Goal: Obtain resource: Obtain resource

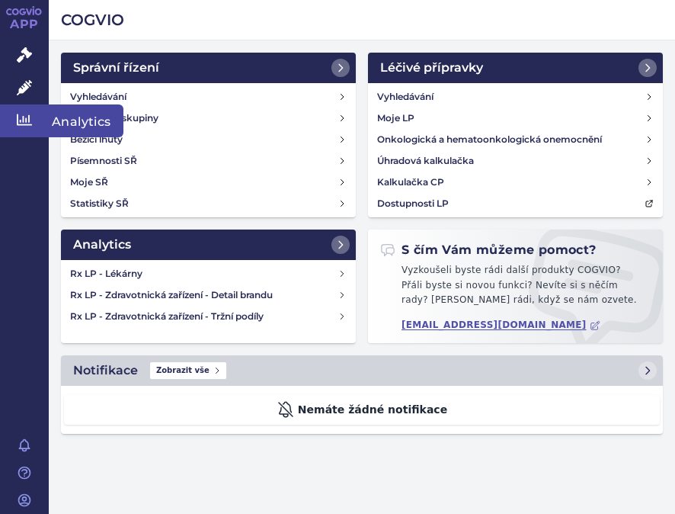
click at [32, 113] on link "Analytics" at bounding box center [24, 120] width 49 height 32
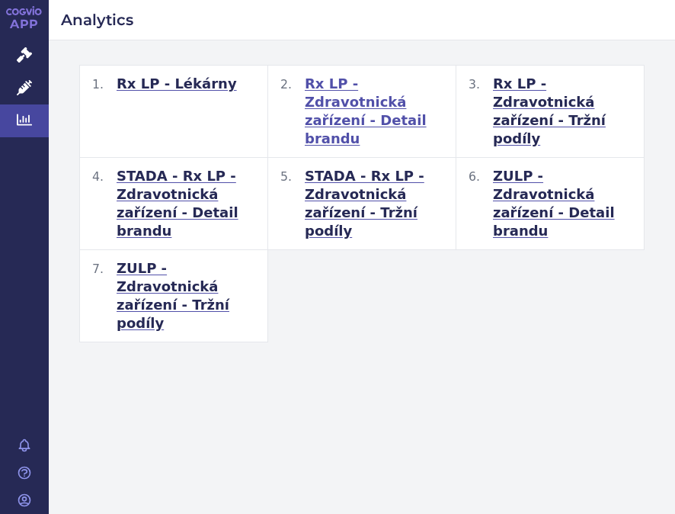
click at [341, 107] on span "Rx LP - Zdravotnická zařízení - Detail brandu" at bounding box center [374, 111] width 139 height 73
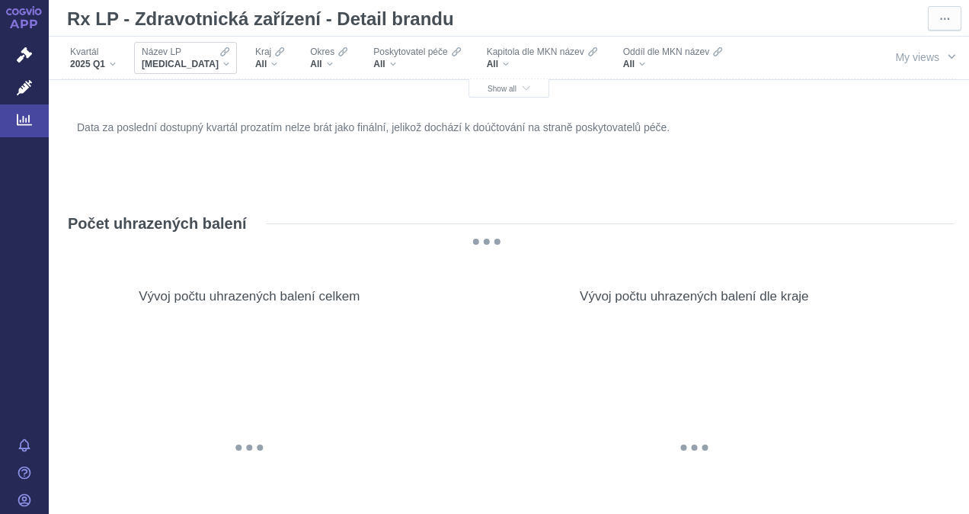
click at [187, 62] on div "XARELTO" at bounding box center [186, 64] width 88 height 12
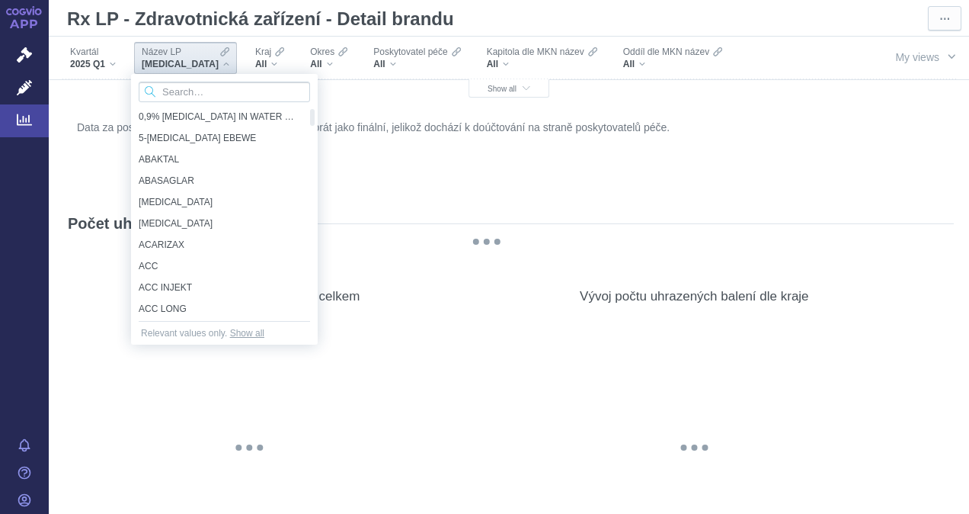
click at [192, 60] on div "XARELTO" at bounding box center [186, 64] width 88 height 12
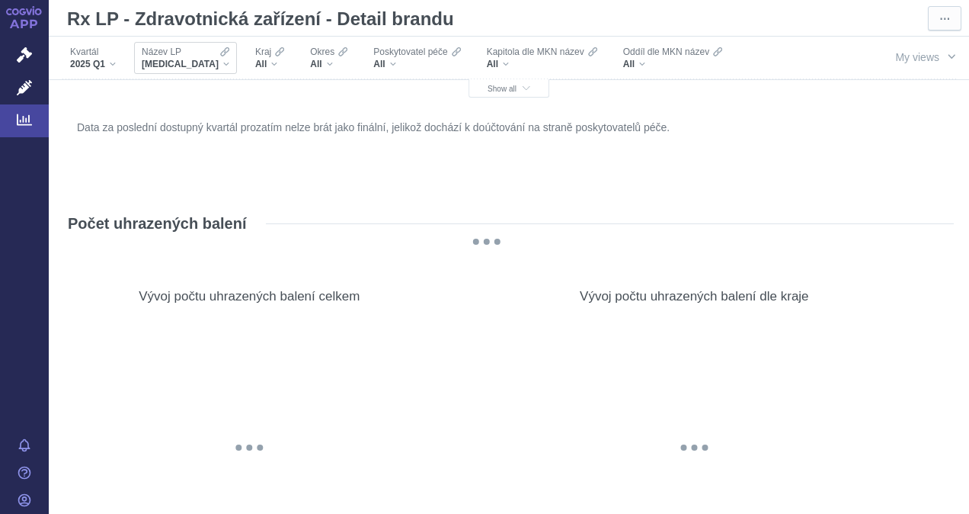
click at [190, 60] on div "XARELTO" at bounding box center [186, 64] width 88 height 12
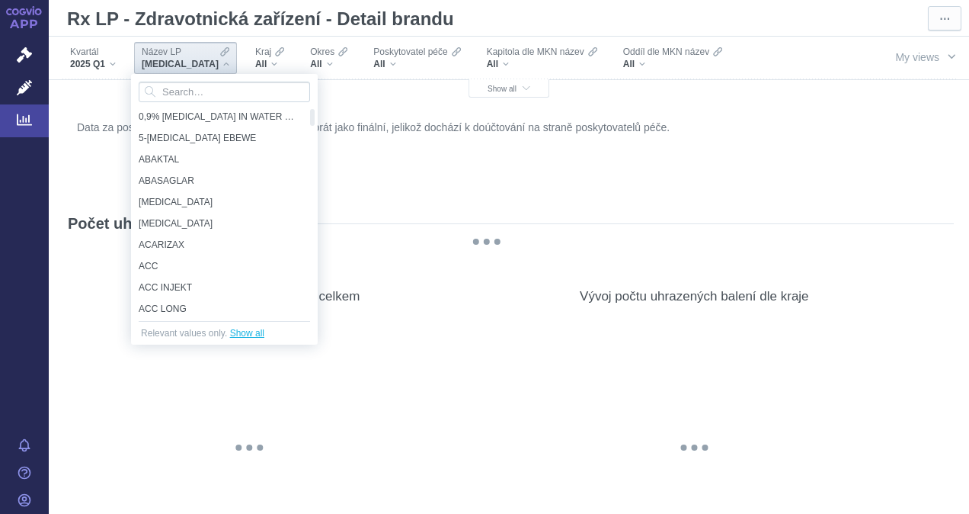
click at [248, 333] on span "Show all" at bounding box center [247, 332] width 34 height 15
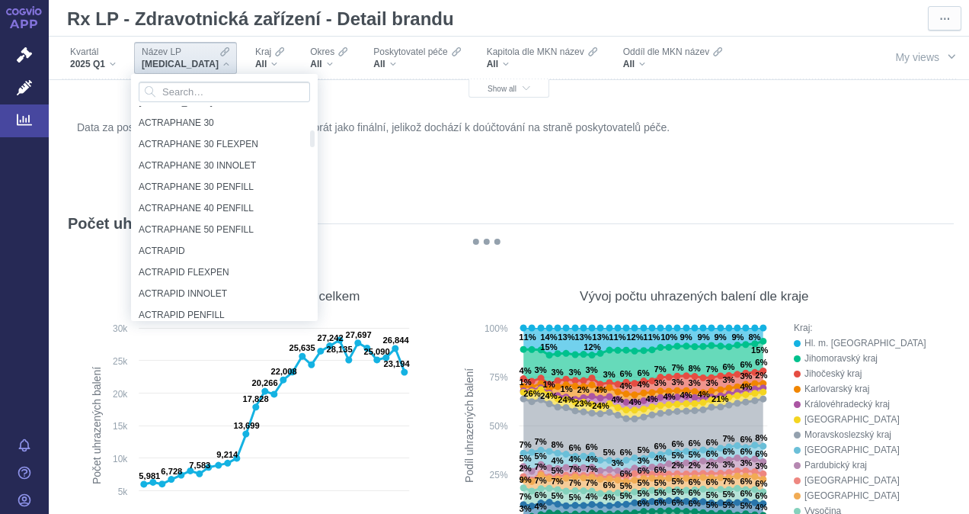
click at [313, 79] on div "ACTOS ACTRAPHANE 30 ACTRAPHANE 30 FLEXPEN ACTRAPHANE 30 INNOLET ACTRAPHANE 30 P…" at bounding box center [224, 197] width 187 height 247
click at [314, 84] on div at bounding box center [224, 92] width 187 height 36
click at [175, 52] on span "Název LP" at bounding box center [162, 52] width 40 height 12
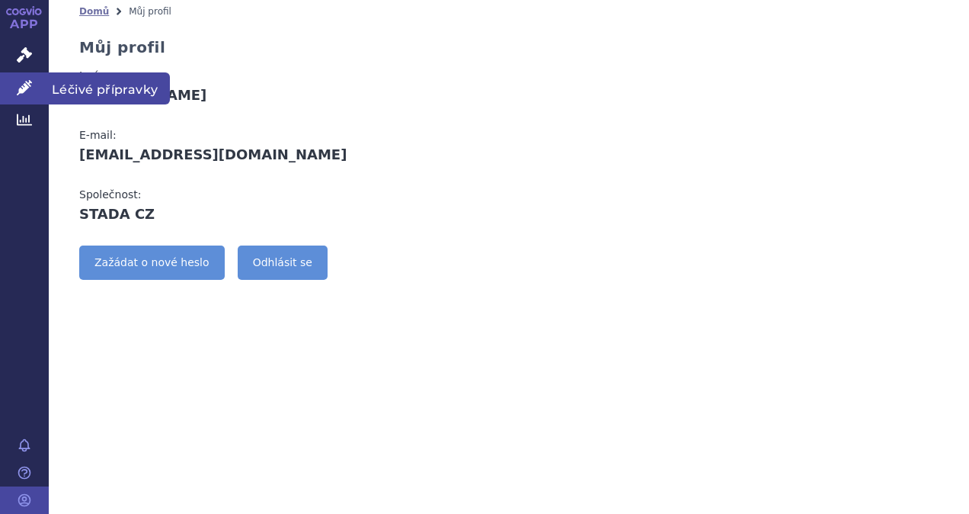
click at [29, 88] on icon at bounding box center [24, 87] width 15 height 15
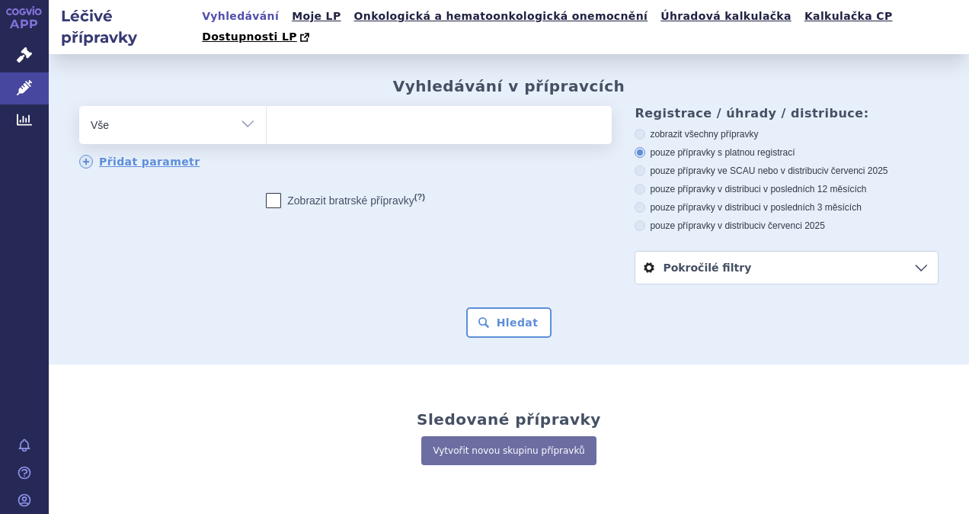
click at [909, 251] on link "Pokročilé filtry" at bounding box center [786, 267] width 302 height 32
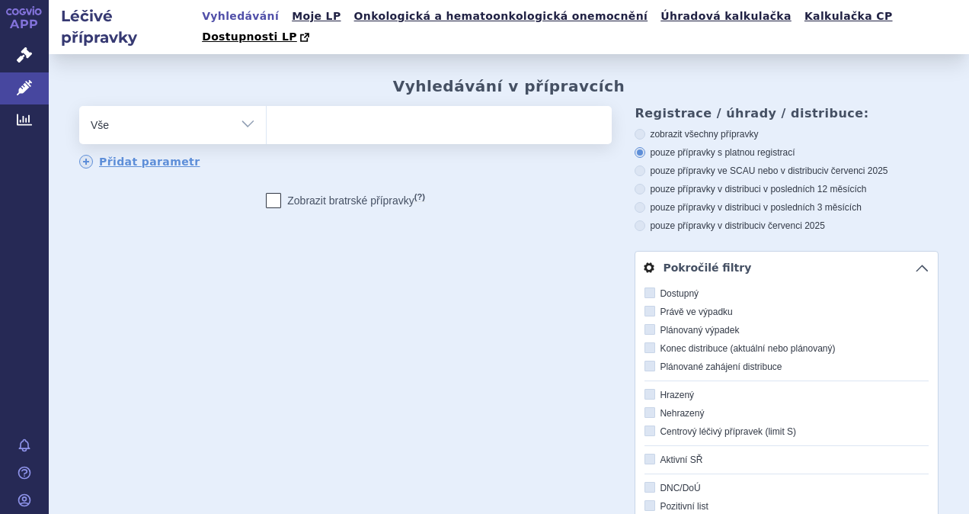
click at [246, 106] on select "Vše Přípravek/SUKL kód MAH VPOIS ATC/Aktivní látka Léková forma Síla" at bounding box center [172, 123] width 187 height 34
click at [392, 363] on div "odstranit Vše Přípravek/SUKL kód MAH VPOIS ATC/Aktivní látka" at bounding box center [508, 451] width 859 height 690
click at [27, 84] on icon at bounding box center [24, 87] width 15 height 15
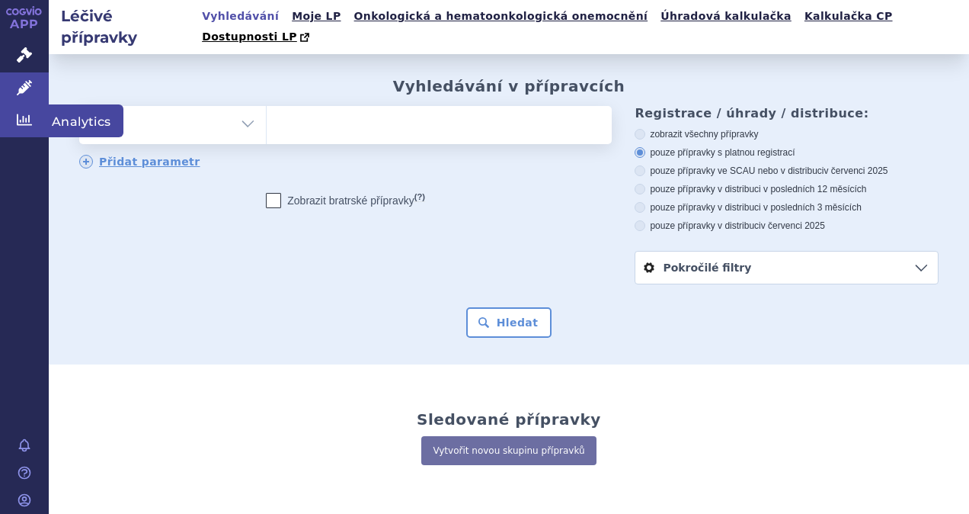
click at [26, 118] on icon at bounding box center [24, 119] width 15 height 11
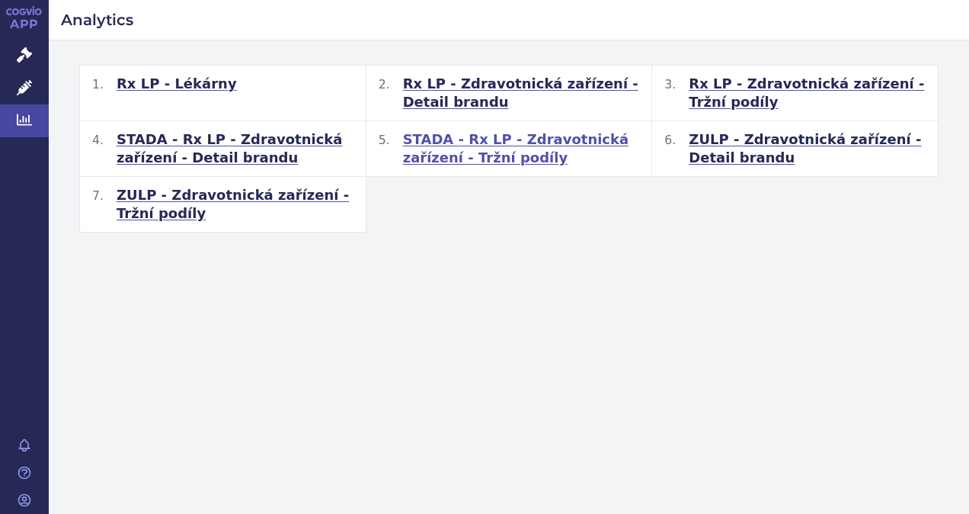
click at [576, 136] on span "STADA - Rx LP - Zdravotnická zařízení - Tržní podíly" at bounding box center [521, 148] width 237 height 37
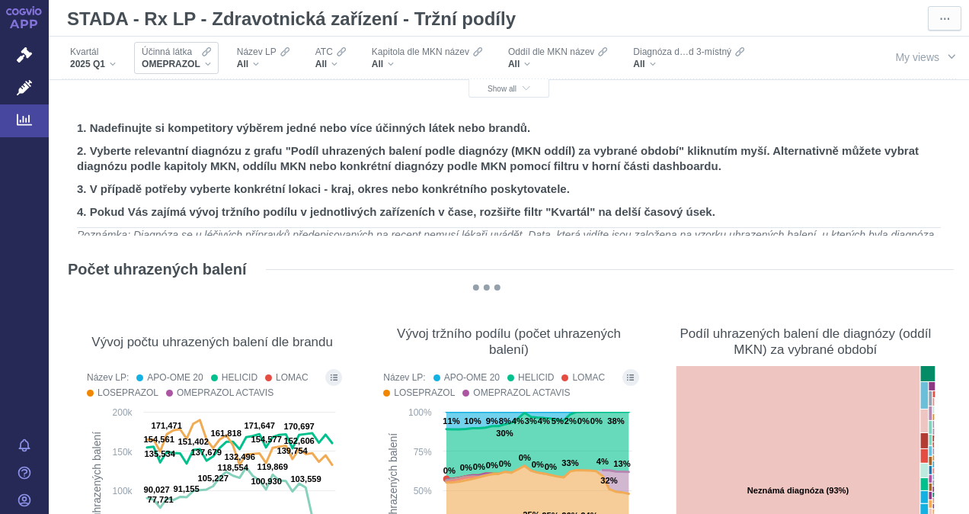
click at [207, 64] on div "OMEPRAZOL" at bounding box center [176, 64] width 69 height 12
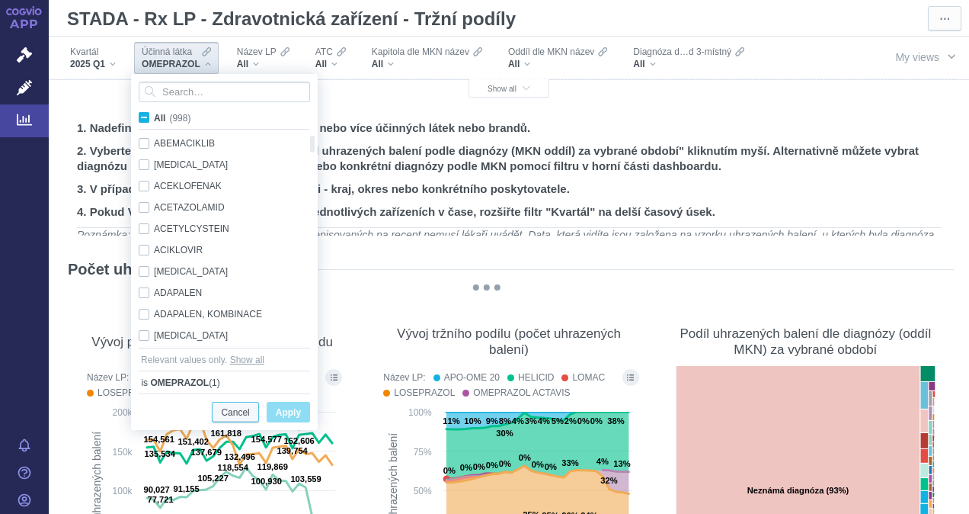
click at [240, 410] on span "Cancel" at bounding box center [235, 412] width 28 height 19
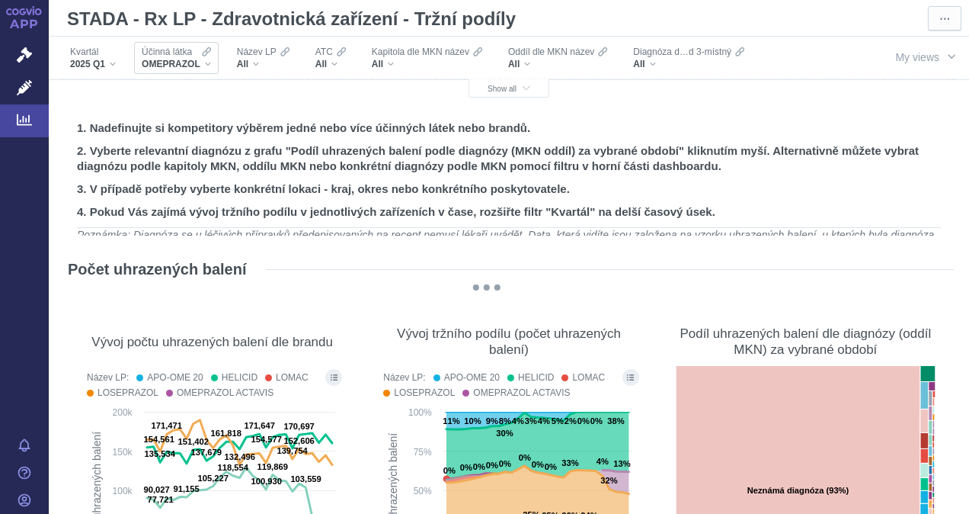
click at [207, 65] on div "OMEPRAZOL" at bounding box center [176, 64] width 69 height 12
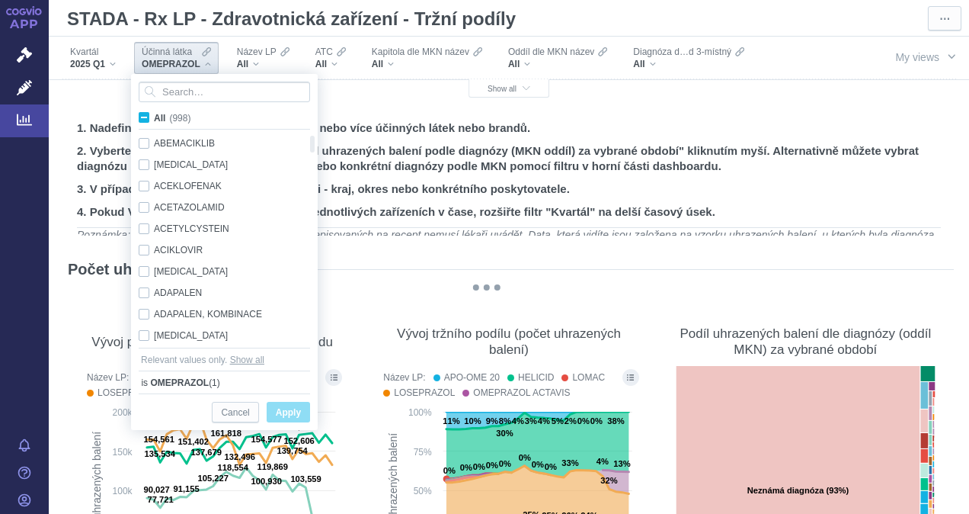
click at [283, 408] on span "Apply" at bounding box center [288, 412] width 25 height 19
click at [182, 94] on input "Search attribute values" at bounding box center [224, 92] width 171 height 21
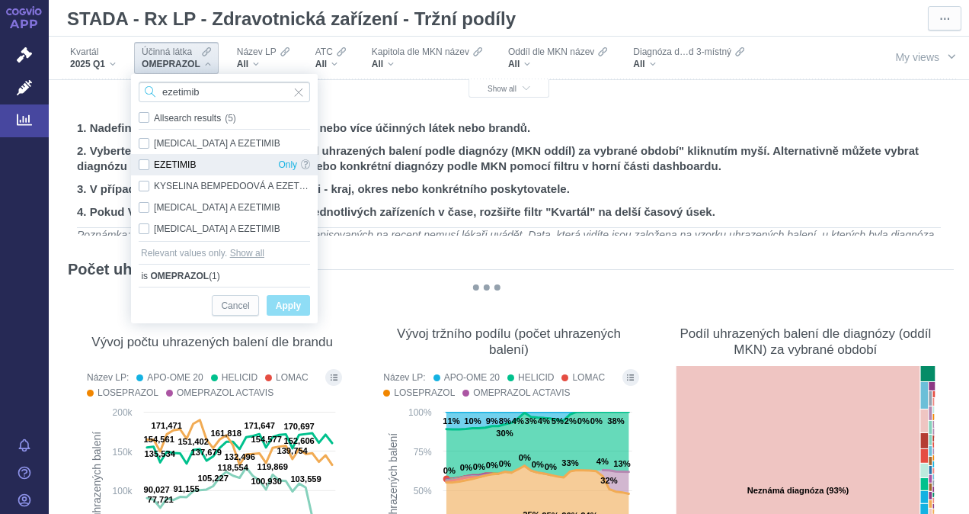
type input "ezetimib"
click at [145, 165] on div "EZETIMIB Only" at bounding box center [224, 164] width 187 height 21
checkbox input "true"
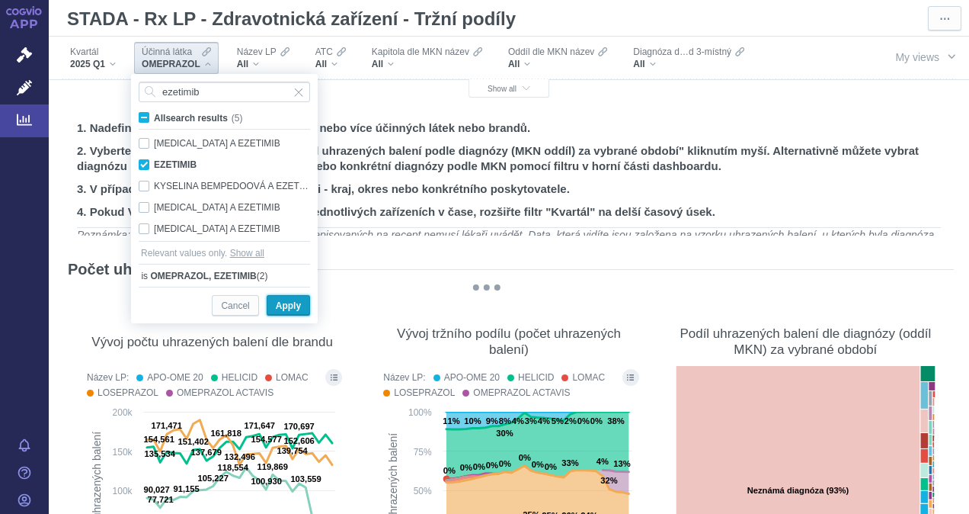
click at [286, 306] on span "Apply" at bounding box center [288, 305] width 25 height 19
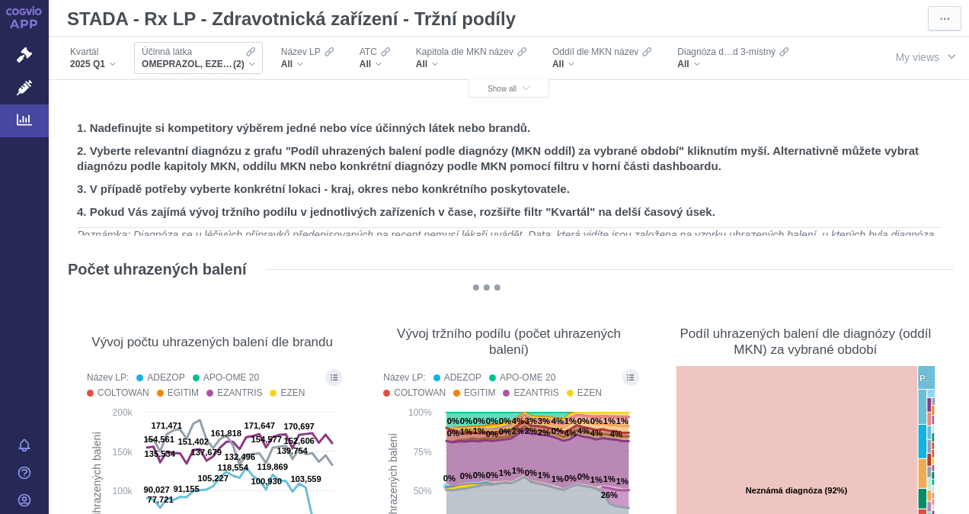
click at [253, 64] on div "OMEPRAZOL, EZETIMIB (2)" at bounding box center [199, 64] width 114 height 12
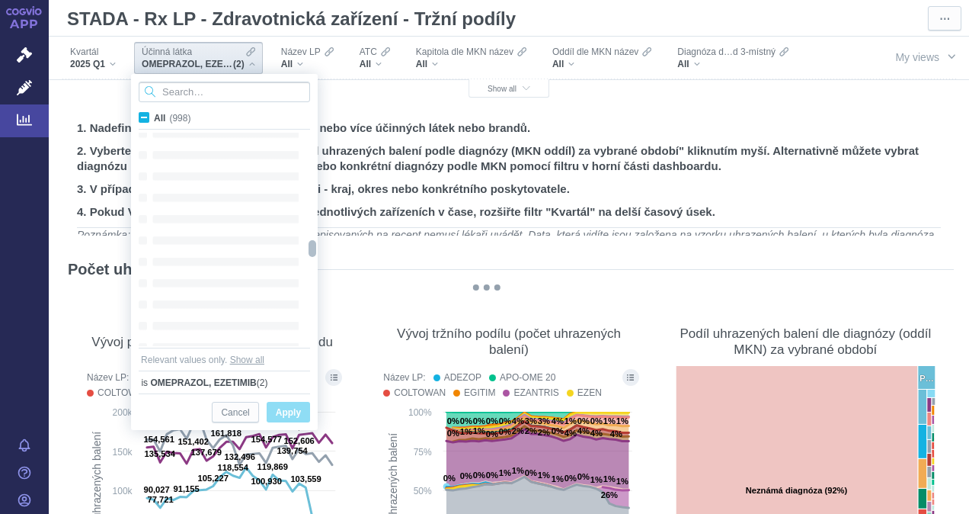
drag, startPoint x: 312, startPoint y: 145, endPoint x: 311, endPoint y: 249, distance: 104.4
click at [311, 249] on div at bounding box center [312, 248] width 11 height 17
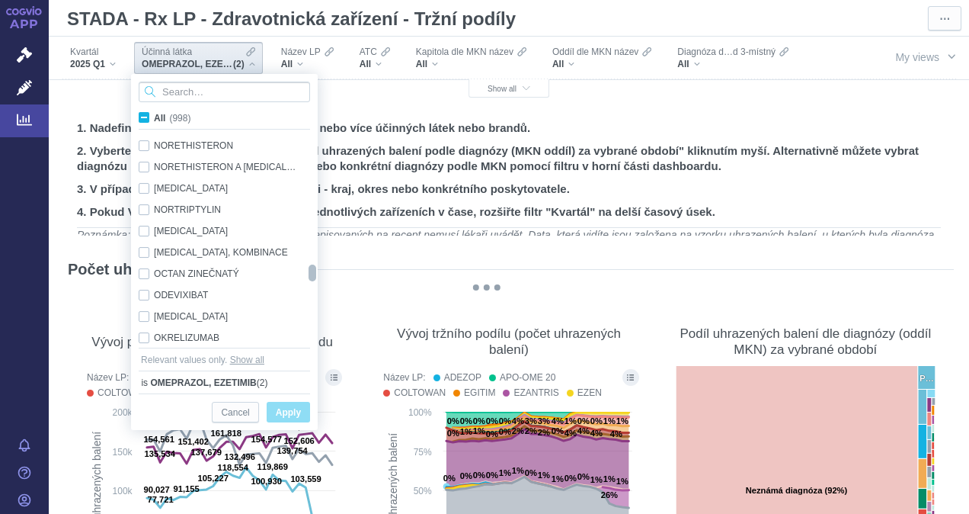
drag, startPoint x: 312, startPoint y: 248, endPoint x: 314, endPoint y: 273, distance: 24.4
click at [314, 273] on div at bounding box center [312, 272] width 11 height 17
checkbox input "true"
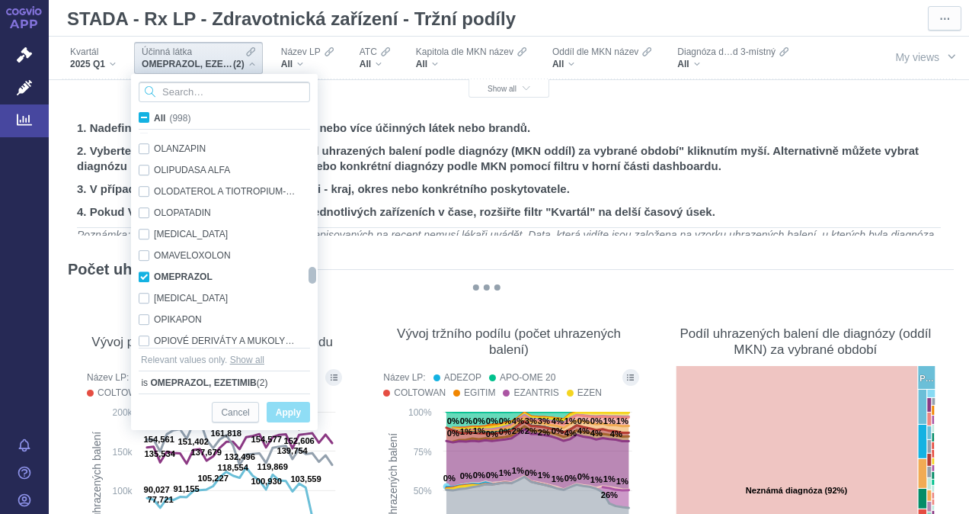
click at [314, 273] on div at bounding box center [312, 275] width 11 height 17
click at [146, 274] on div "OMEPRAZOL Only" at bounding box center [218, 276] width 175 height 21
checkbox input "false"
click at [284, 406] on span "Apply" at bounding box center [288, 412] width 25 height 19
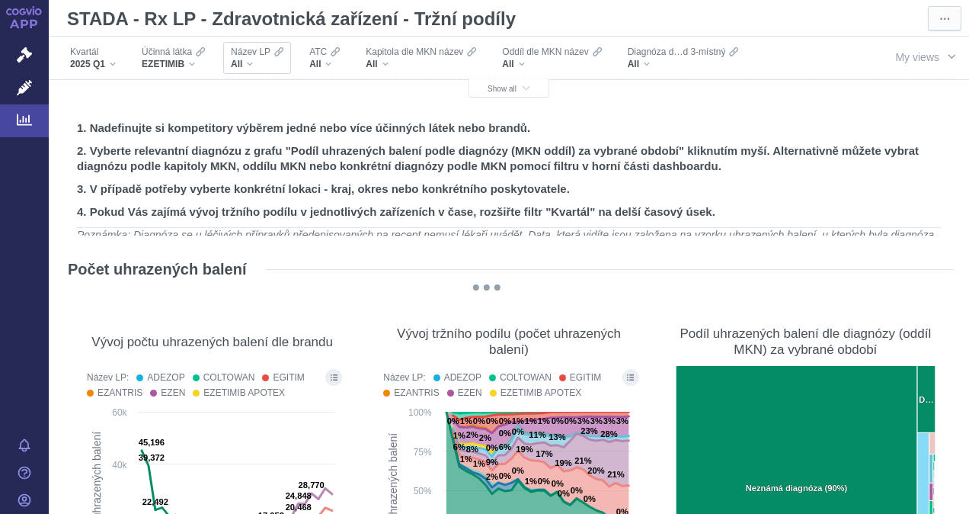
click at [251, 61] on div "All" at bounding box center [257, 64] width 53 height 12
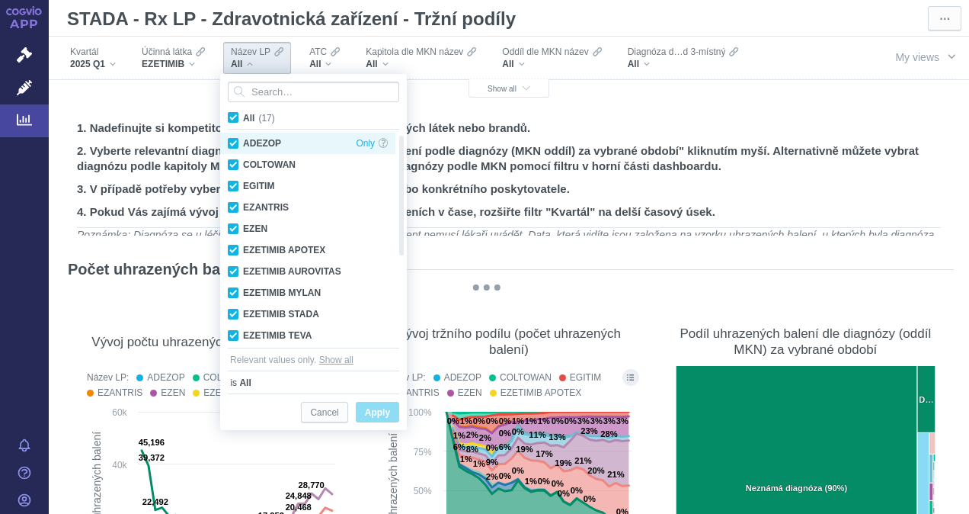
click at [234, 137] on div "ADEZOP Only" at bounding box center [307, 143] width 175 height 21
checkbox input "false"
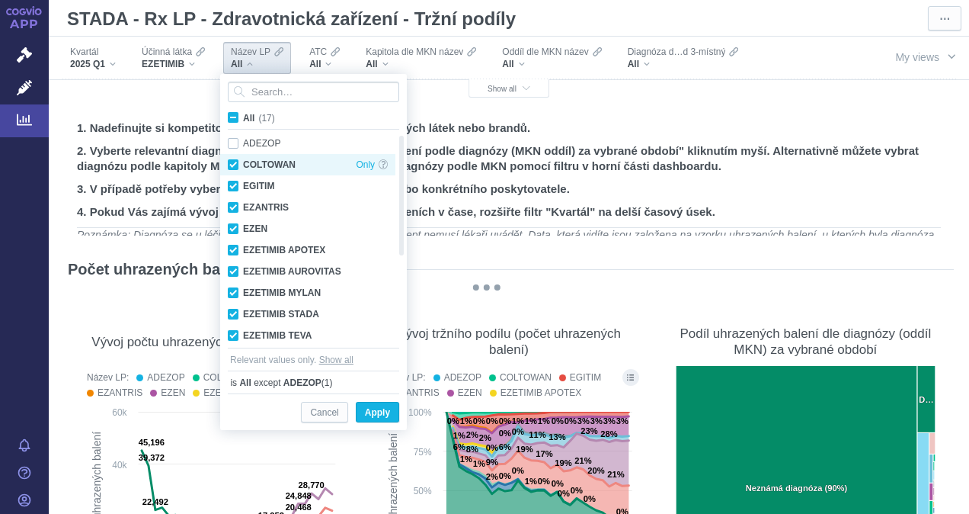
click at [232, 162] on div "COLTOWAN Only" at bounding box center [307, 164] width 175 height 21
checkbox input "false"
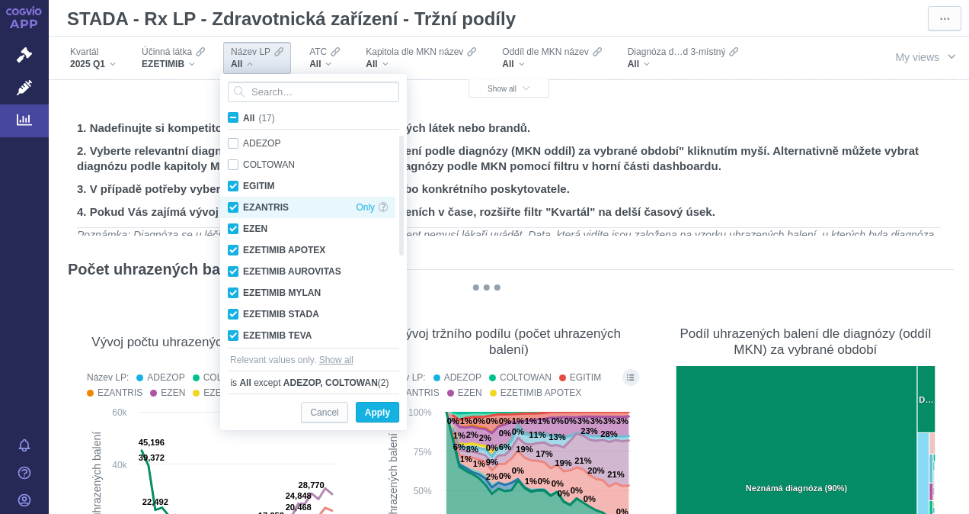
click at [232, 206] on div "EZANTRIS Only" at bounding box center [307, 207] width 175 height 21
checkbox input "false"
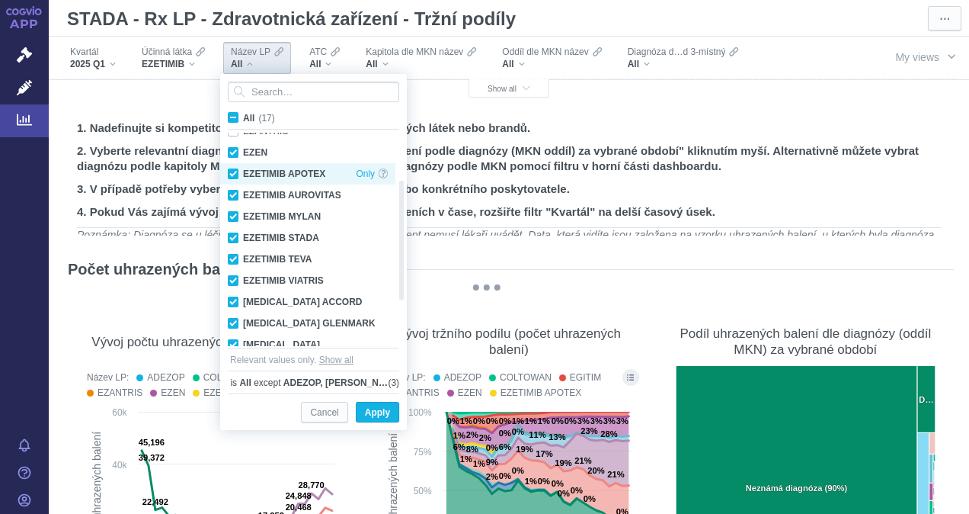
click at [235, 171] on div "EZETIMIB APOTEX Only" at bounding box center [307, 173] width 175 height 21
checkbox input "false"
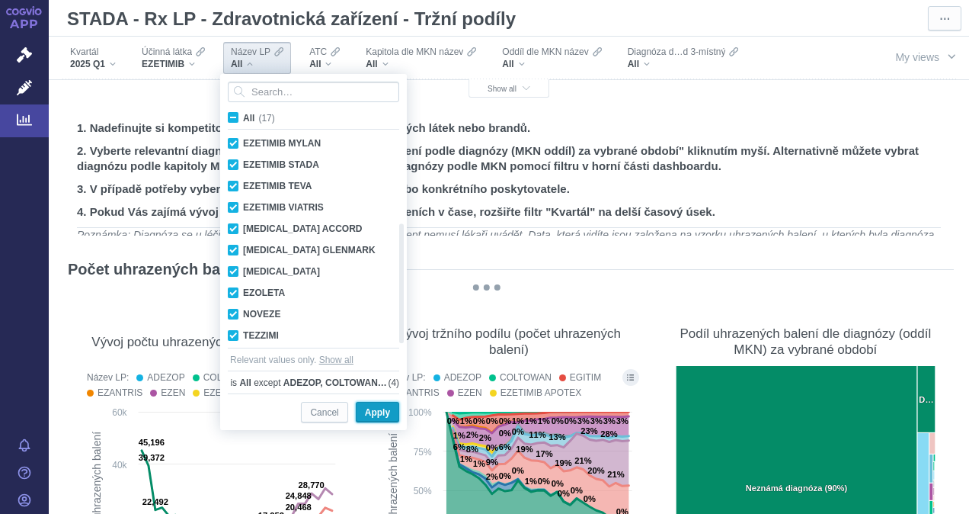
click at [374, 411] on span "Apply" at bounding box center [377, 412] width 25 height 19
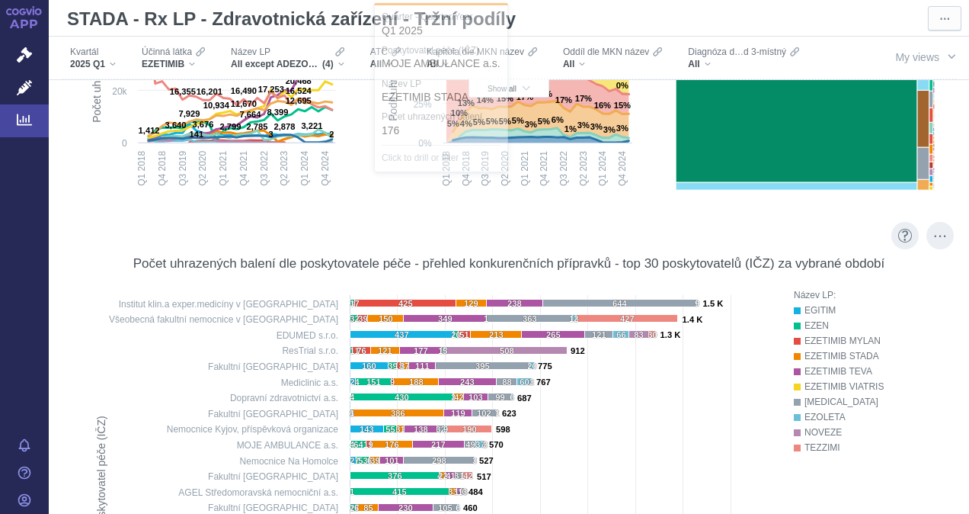
scroll to position [229, 0]
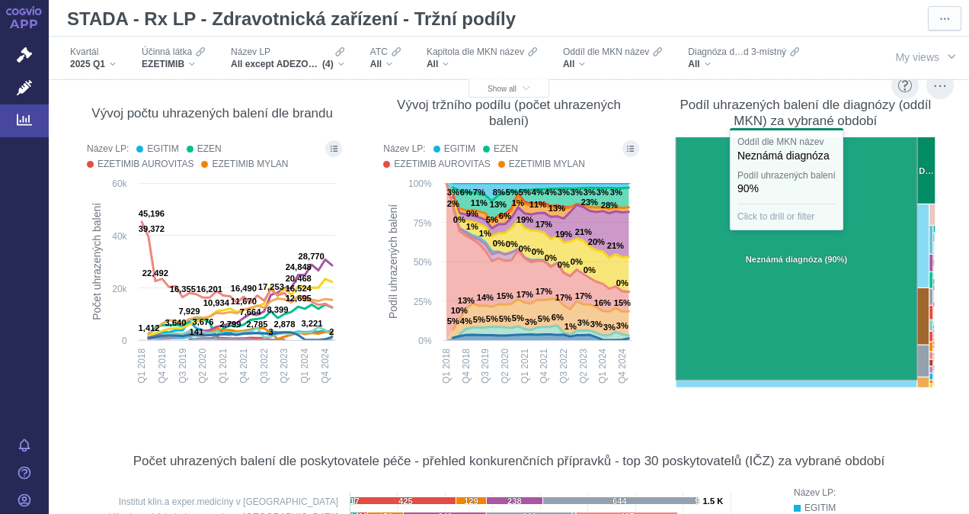
click at [815, 286] on rect at bounding box center [797, 258] width 242 height 243
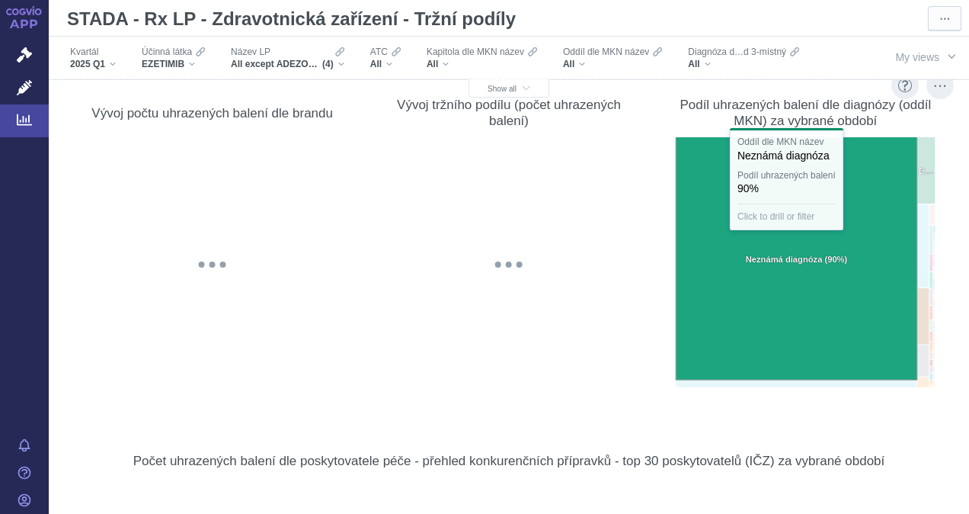
click at [815, 286] on rect at bounding box center [797, 258] width 242 height 243
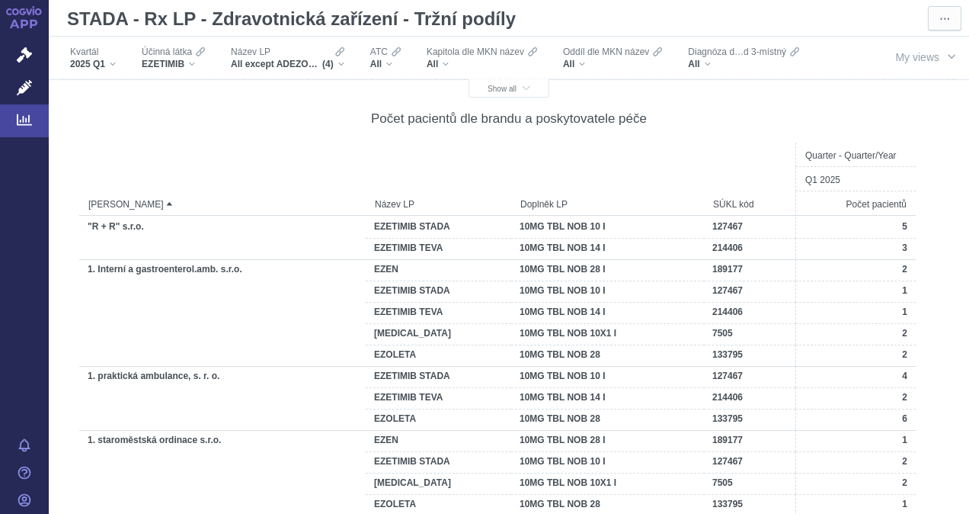
scroll to position [8510, 0]
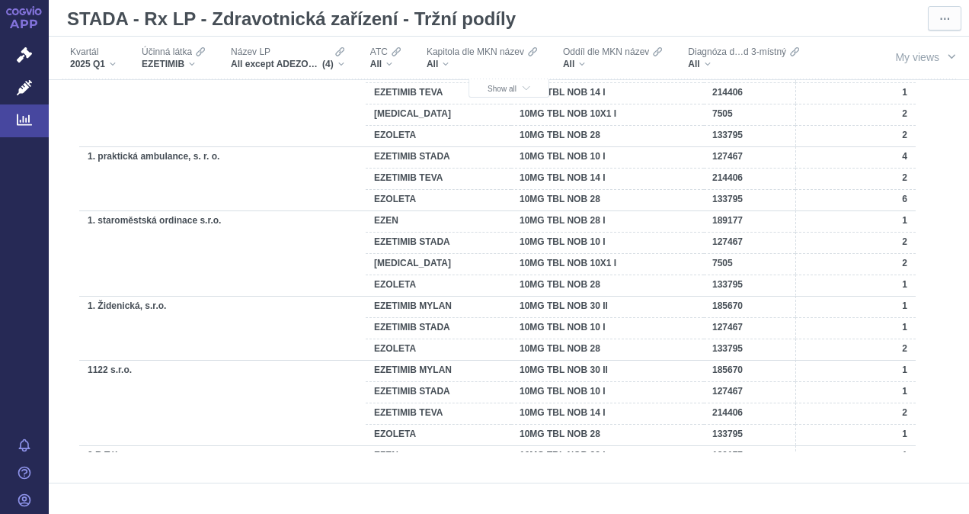
drag, startPoint x: 905, startPoint y: 492, endPoint x: 709, endPoint y: 502, distance: 196.8
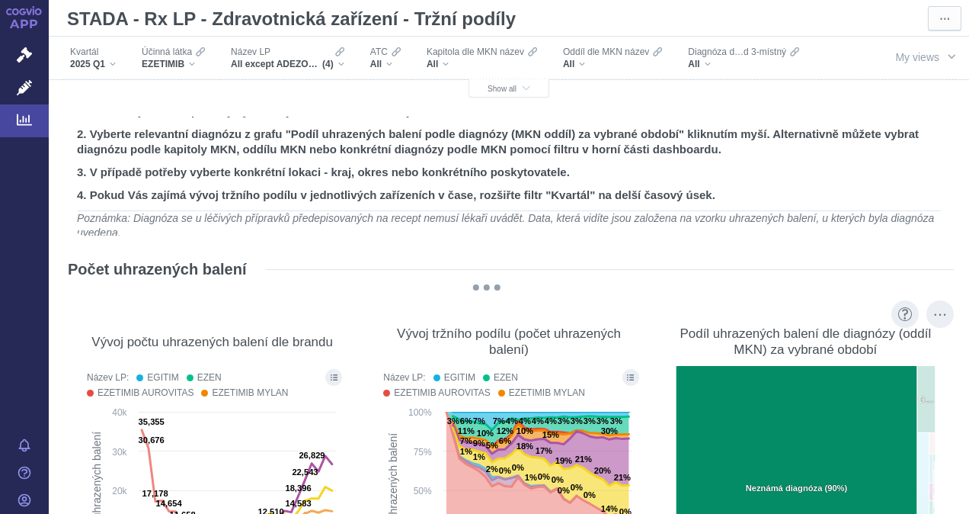
scroll to position [24, 0]
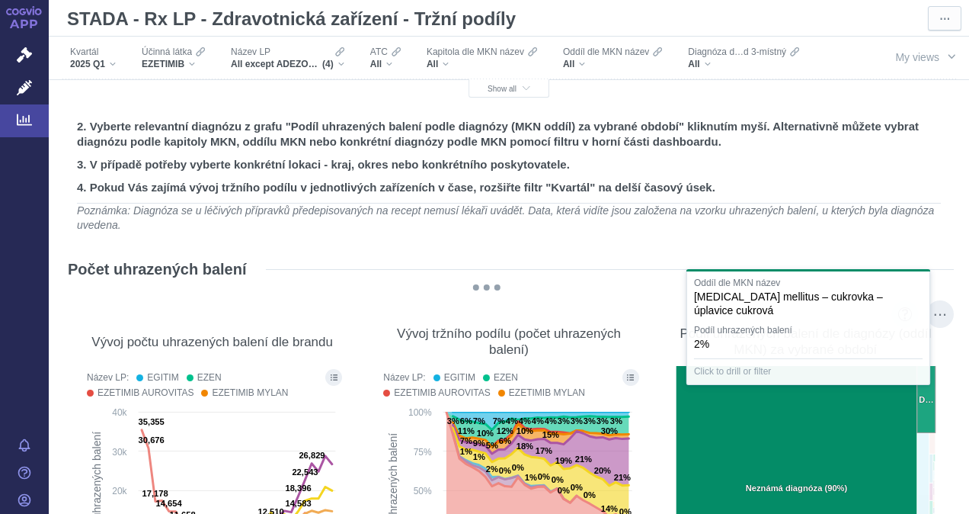
click at [919, 401] on text "[MEDICAL_DATA] mellitus – cukrovka – úplavice cukrová (2%) D…" at bounding box center [926, 399] width 14 height 9
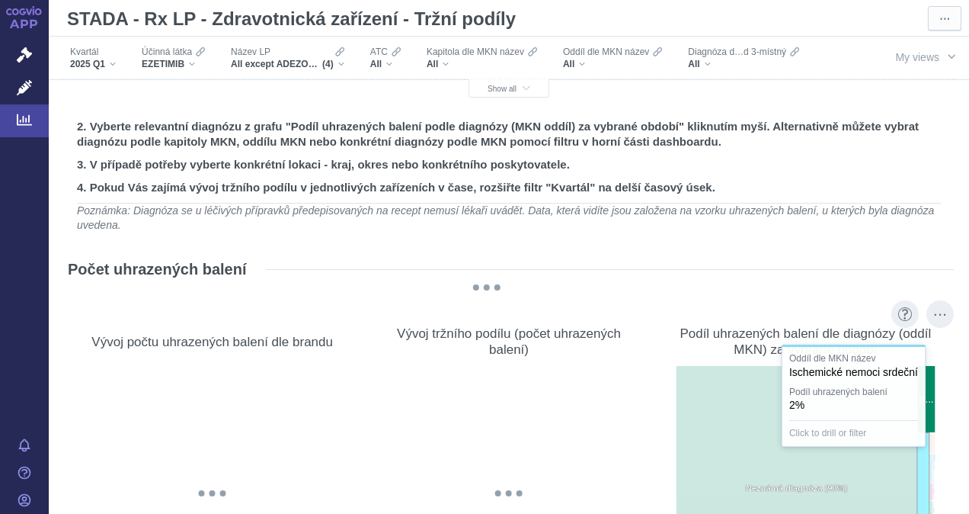
click at [917, 448] on rect at bounding box center [923, 475] width 12 height 84
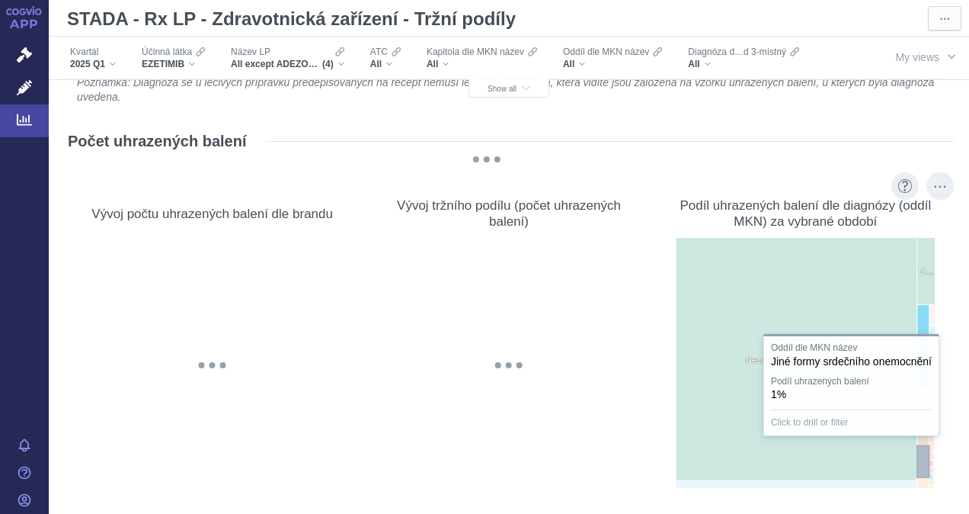
scroll to position [152, 0]
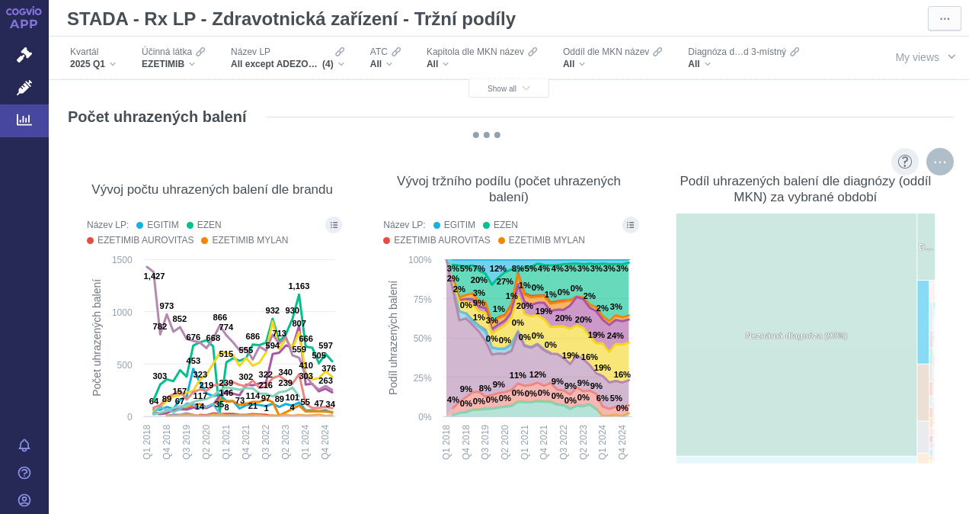
click at [931, 154] on div "More actions" at bounding box center [940, 161] width 27 height 27
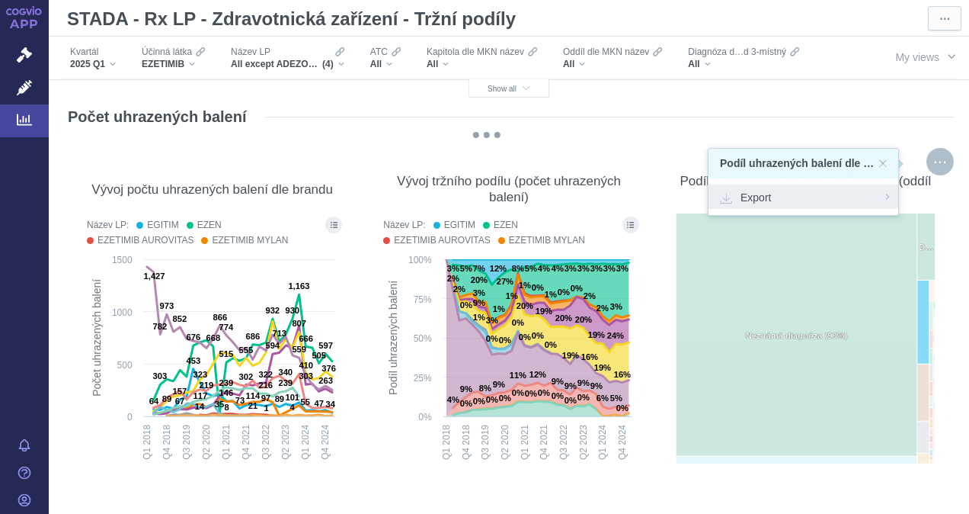
click at [753, 193] on span "Export" at bounding box center [803, 196] width 167 height 15
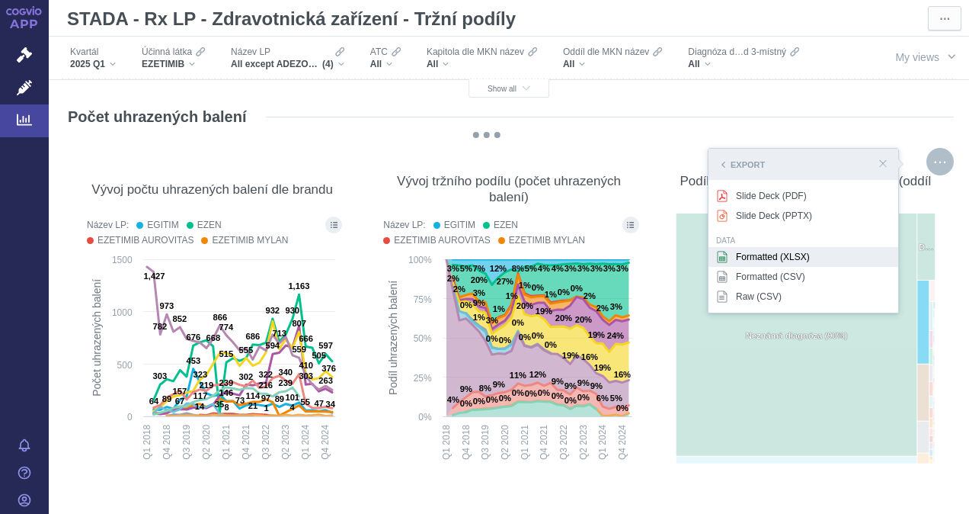
click at [754, 257] on div "Formatted (XLSX)" at bounding box center [804, 257] width 190 height 20
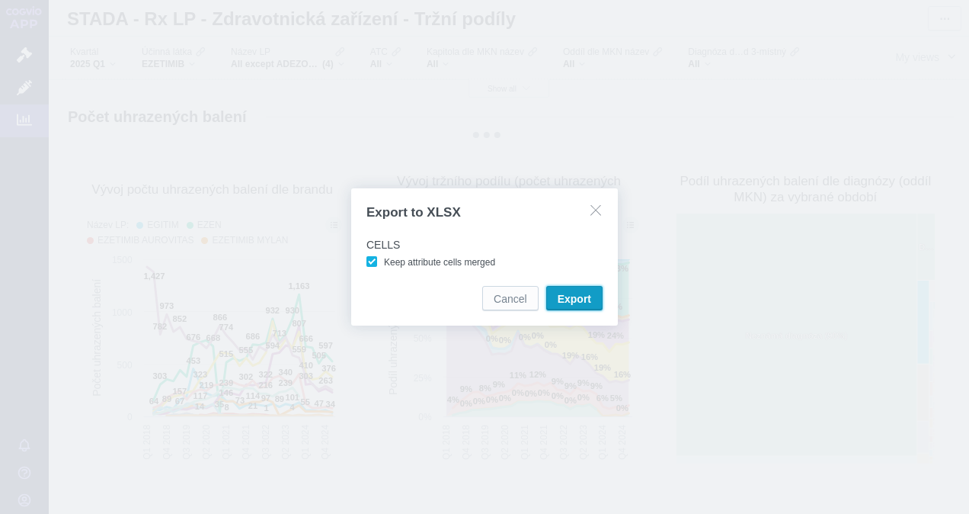
click at [578, 294] on span "Export" at bounding box center [575, 298] width 34 height 15
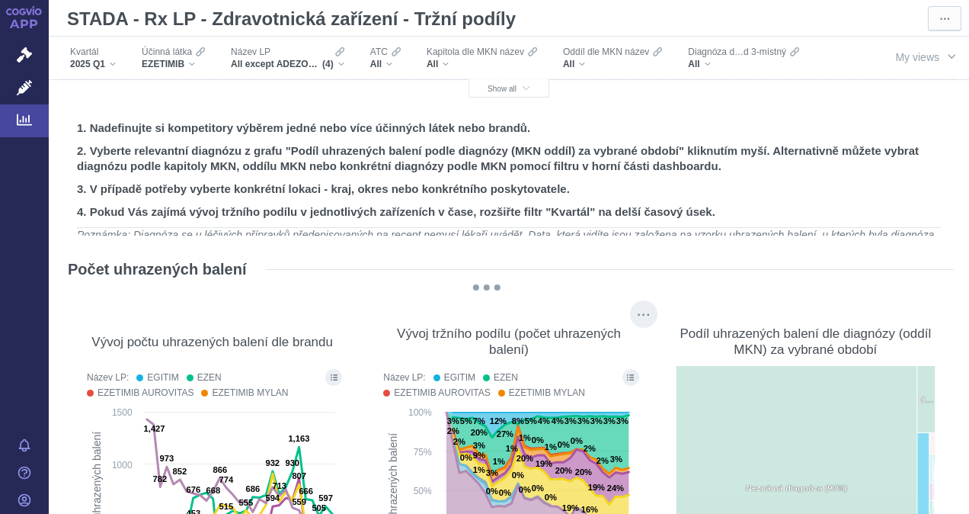
scroll to position [24, 0]
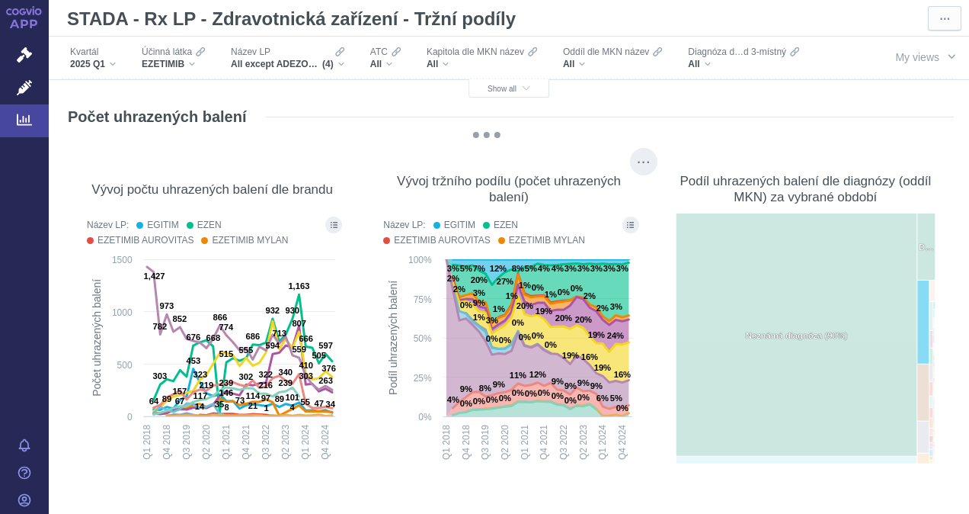
click at [369, 273] on div "Vývoj tržního podílu (počet uhrazených balení) Název LP: EGITIM EZEN EZETIMIB A…" at bounding box center [508, 315] width 281 height 320
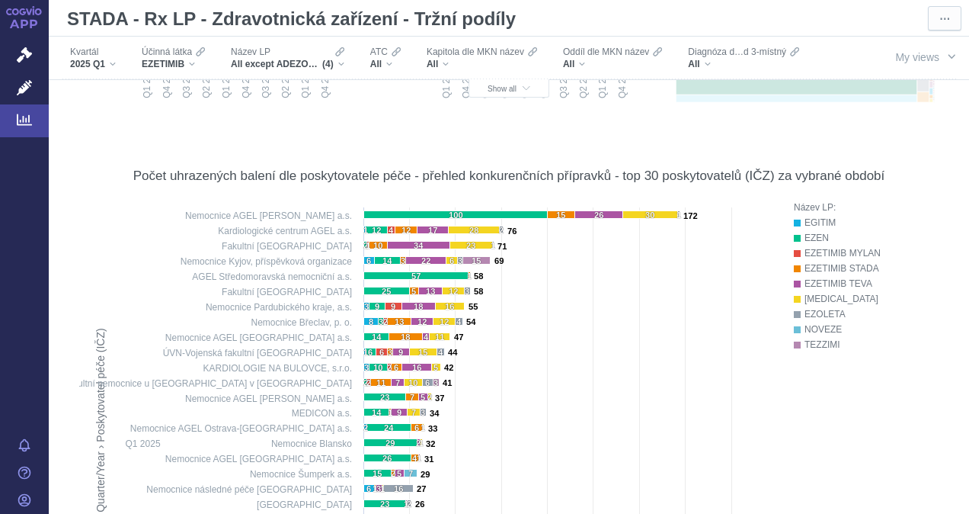
scroll to position [533, 0]
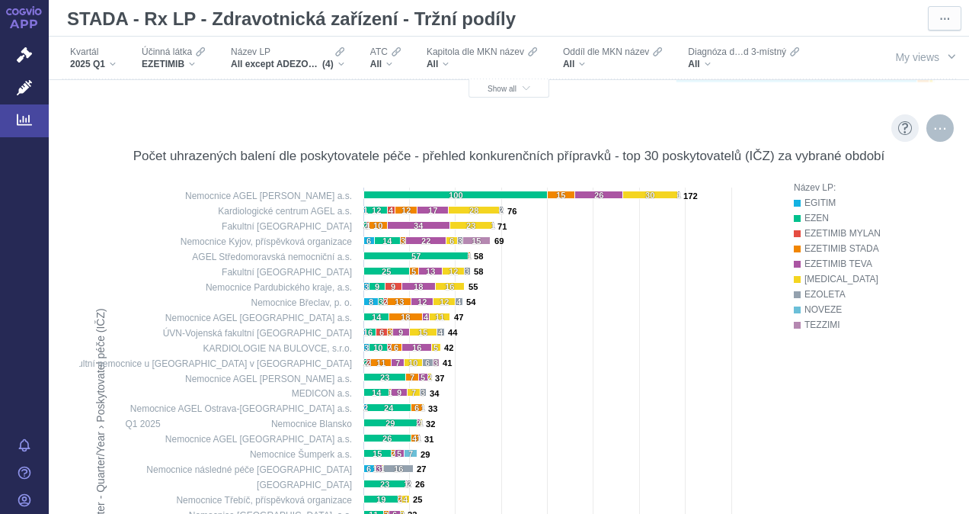
click at [927, 133] on div "More actions" at bounding box center [940, 127] width 27 height 27
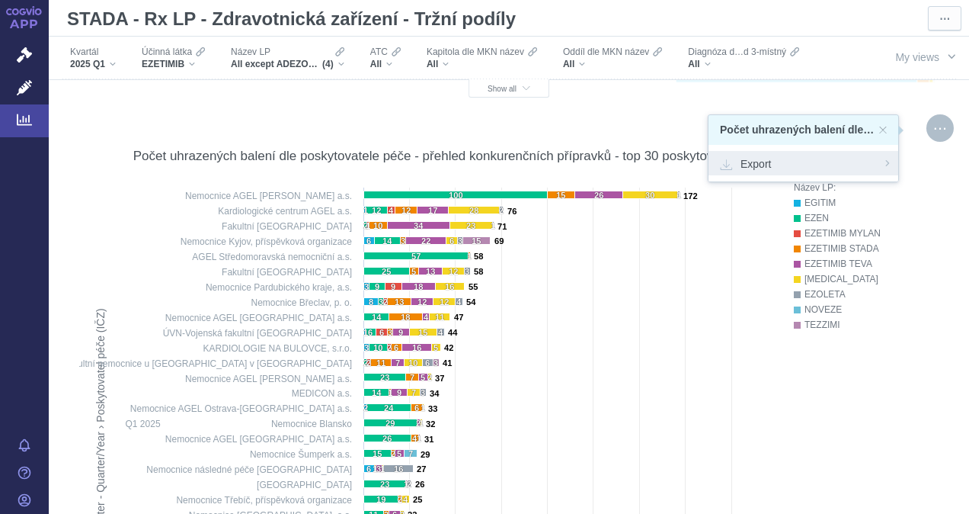
click at [750, 160] on span "Export" at bounding box center [803, 162] width 167 height 15
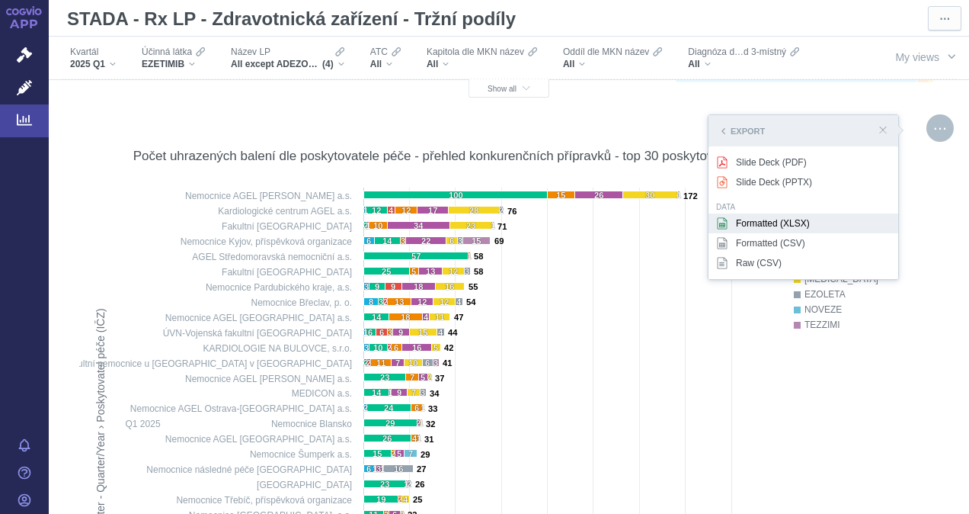
click at [757, 219] on div "Formatted (XLSX)" at bounding box center [804, 223] width 190 height 20
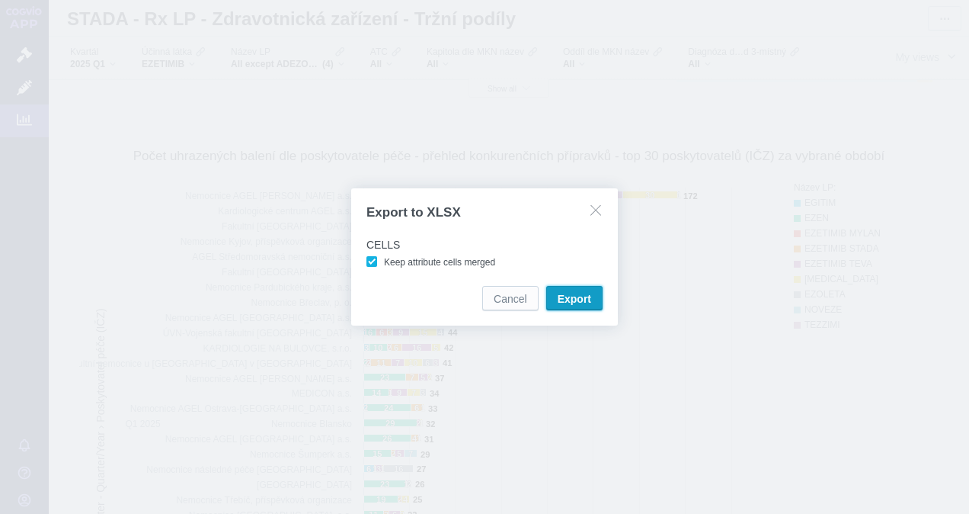
click at [572, 293] on span "Export" at bounding box center [575, 298] width 34 height 15
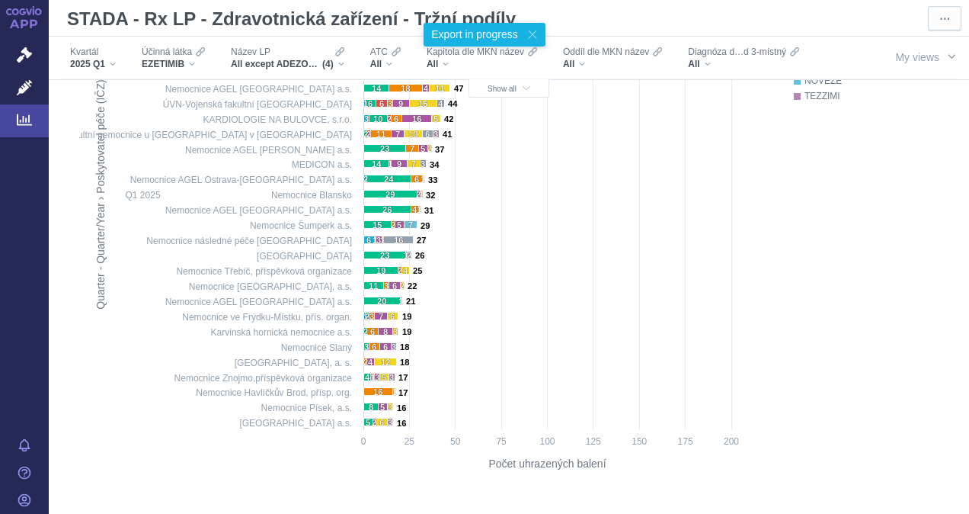
scroll to position [610, 0]
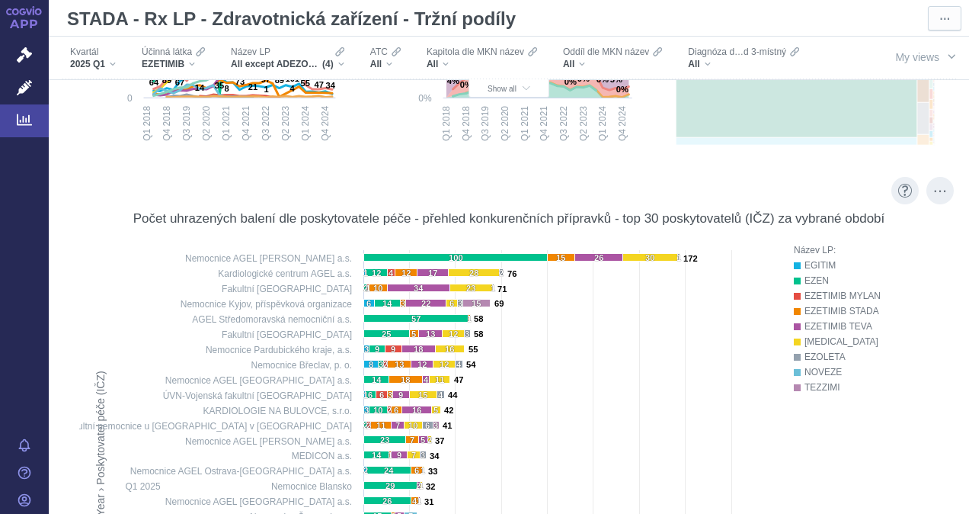
scroll to position [457, 0]
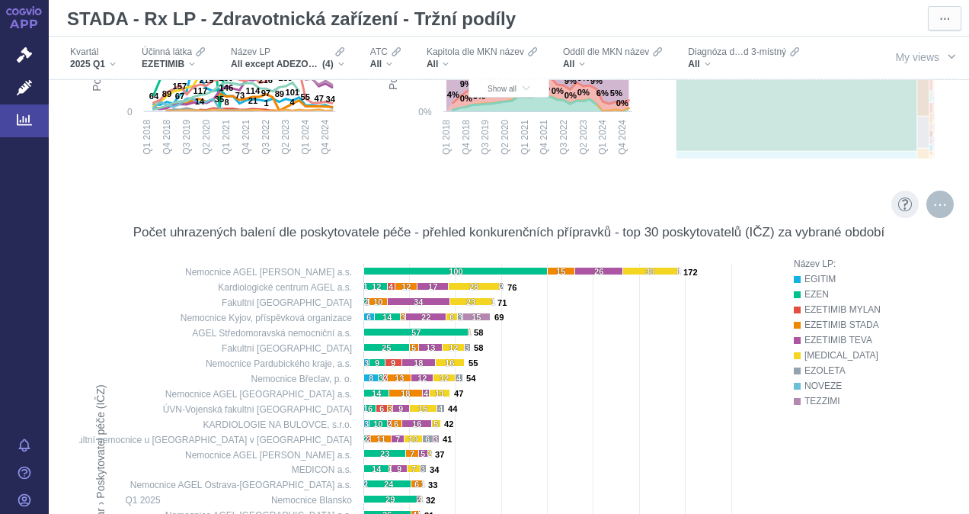
click at [930, 202] on div "More actions" at bounding box center [940, 203] width 27 height 27
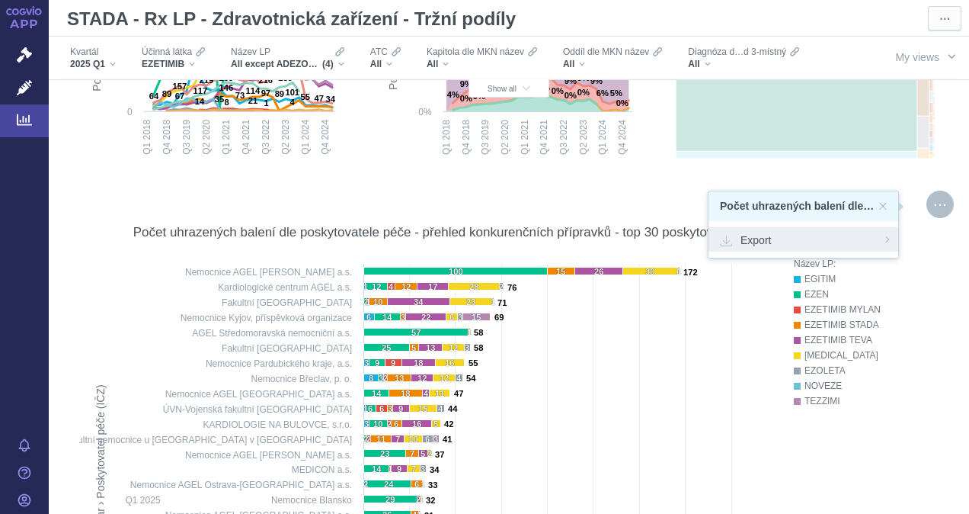
click at [763, 239] on span "Export" at bounding box center [803, 239] width 167 height 15
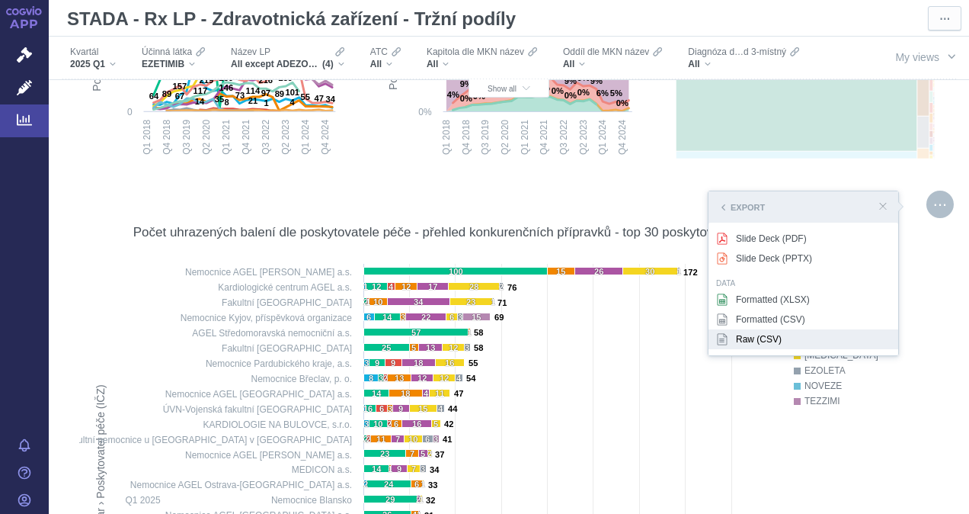
click at [747, 334] on div "Raw (CSV)" at bounding box center [804, 339] width 190 height 20
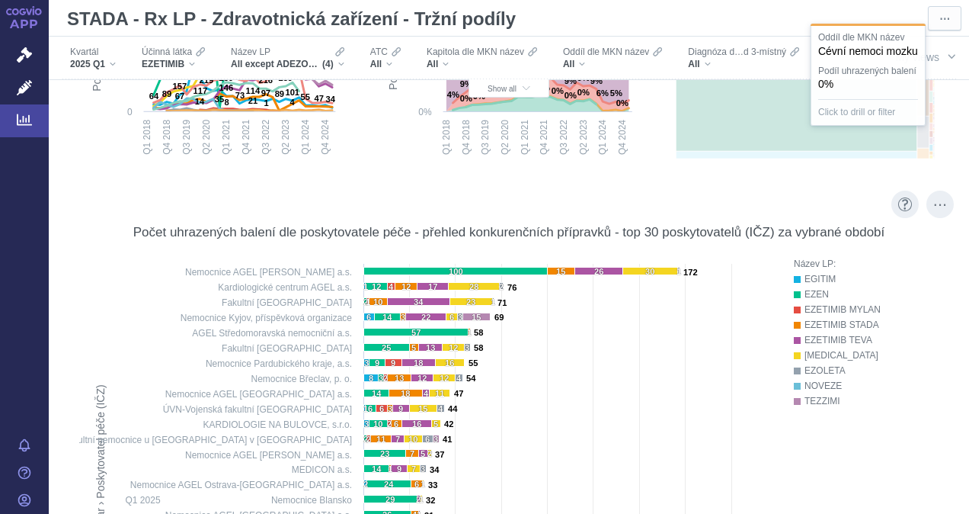
click at [691, 361] on rect at bounding box center [428, 520] width 687 height 529
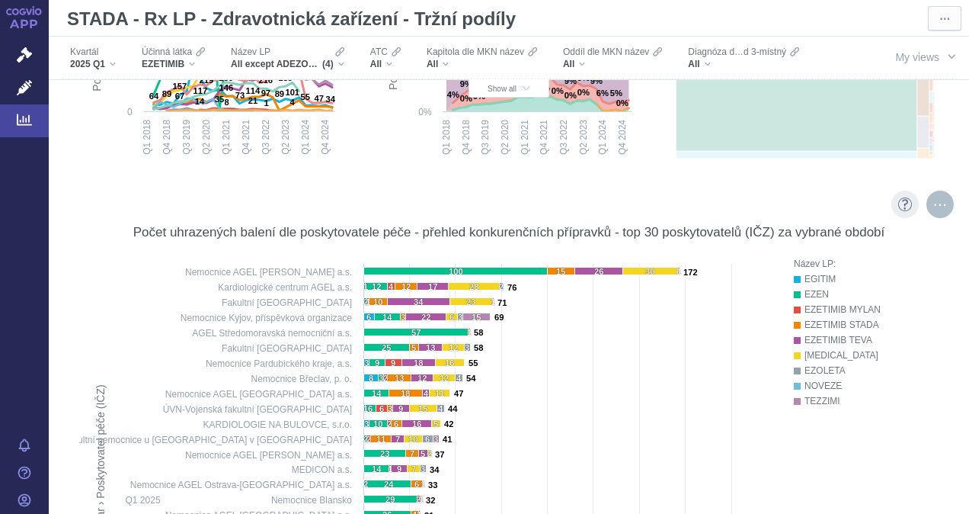
click at [927, 200] on div "More actions" at bounding box center [940, 203] width 27 height 27
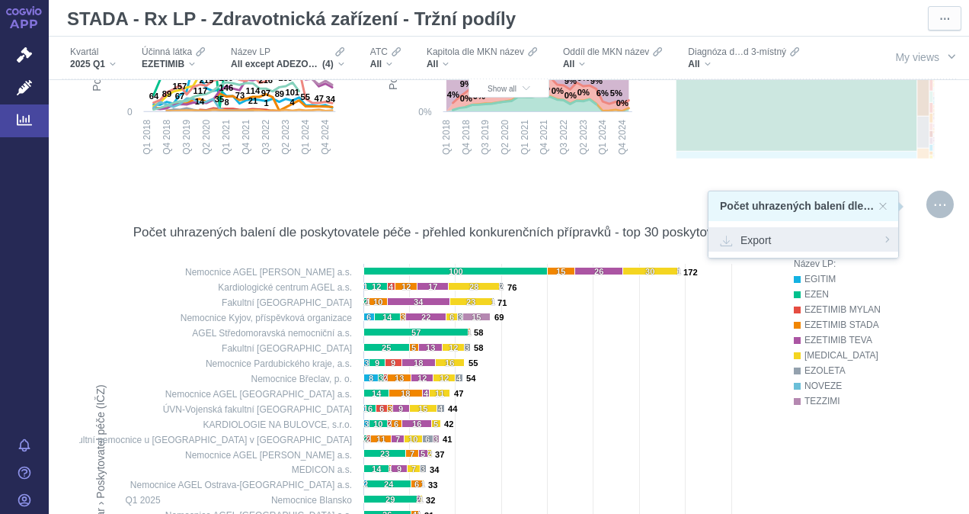
click at [760, 235] on span "Export" at bounding box center [803, 239] width 167 height 15
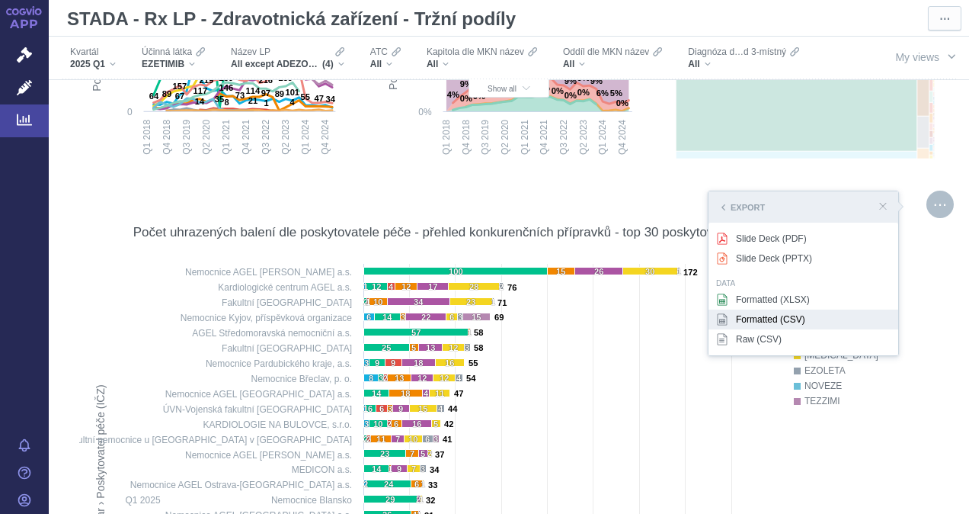
click at [759, 312] on div "Formatted (CSV)" at bounding box center [804, 319] width 190 height 20
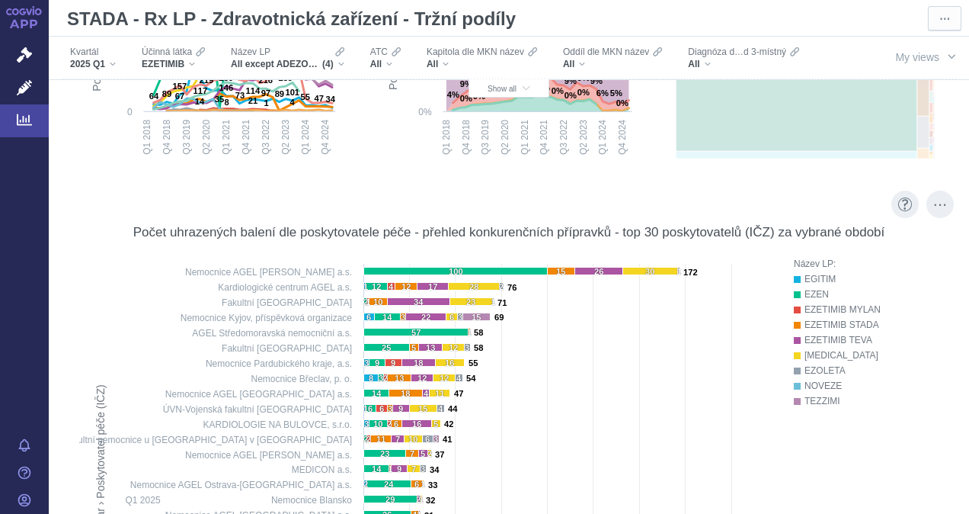
click at [586, 399] on rect at bounding box center [428, 520] width 687 height 529
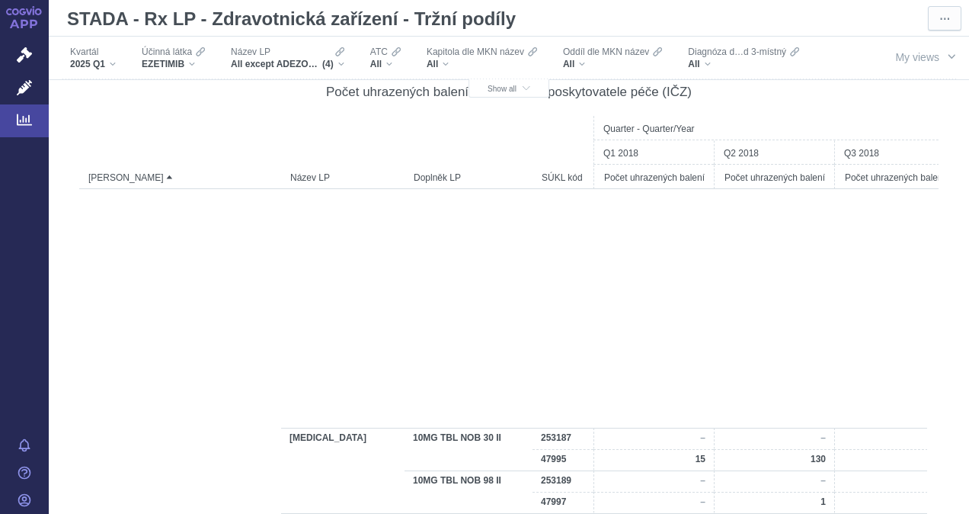
scroll to position [0, 0]
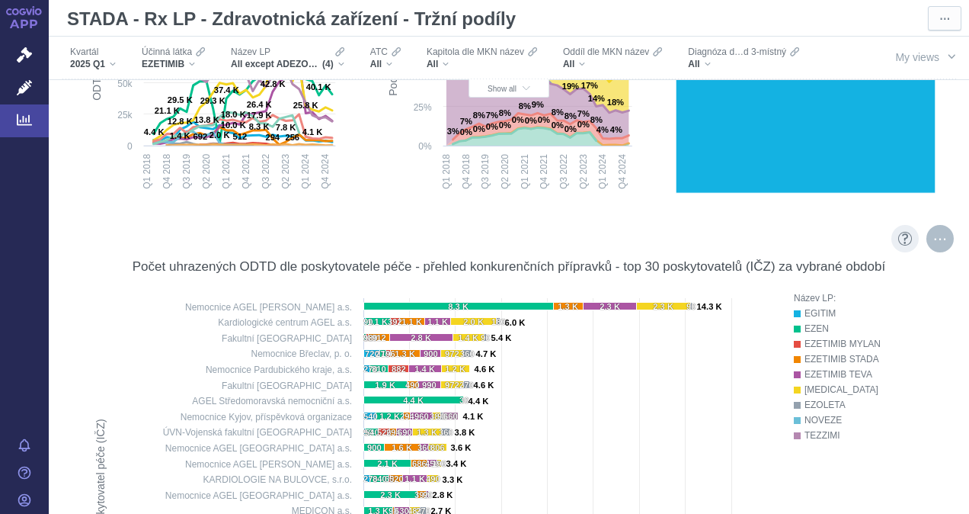
click at [931, 237] on div "More actions" at bounding box center [940, 238] width 27 height 27
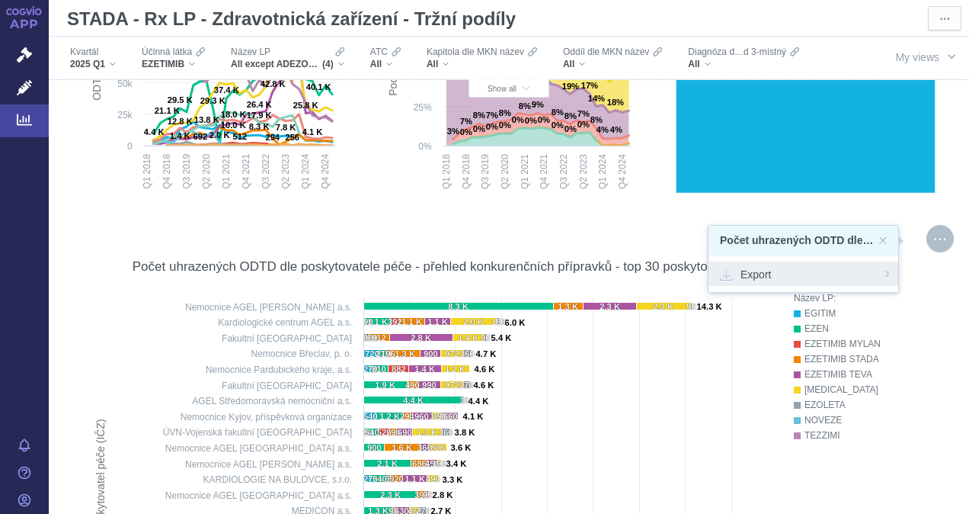
click at [753, 277] on span "Export" at bounding box center [803, 273] width 167 height 15
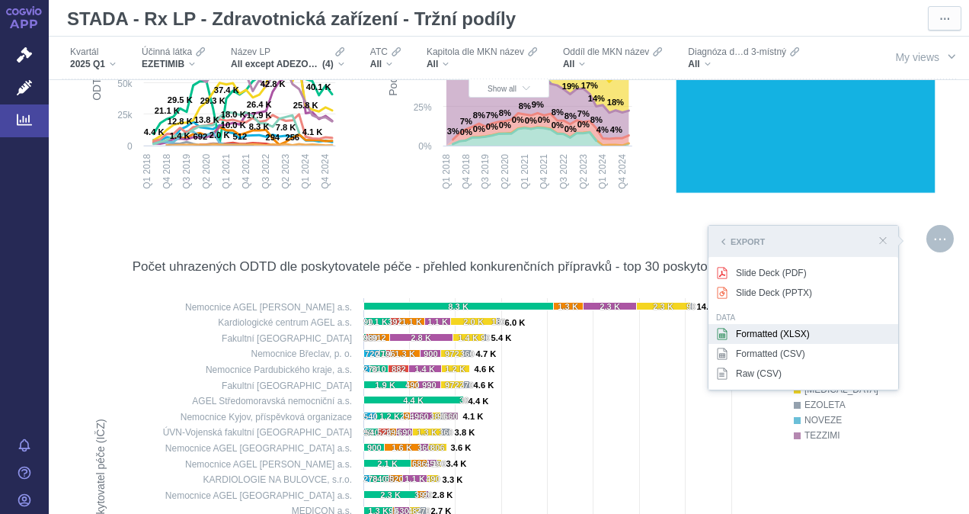
click at [746, 336] on div "Formatted (XLSX)" at bounding box center [804, 334] width 190 height 20
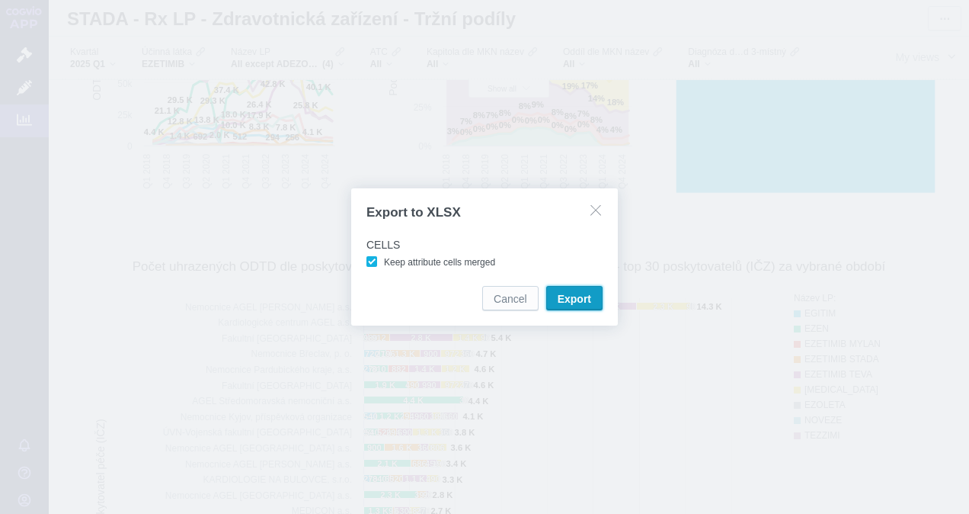
click at [581, 293] on span "Export" at bounding box center [575, 298] width 34 height 15
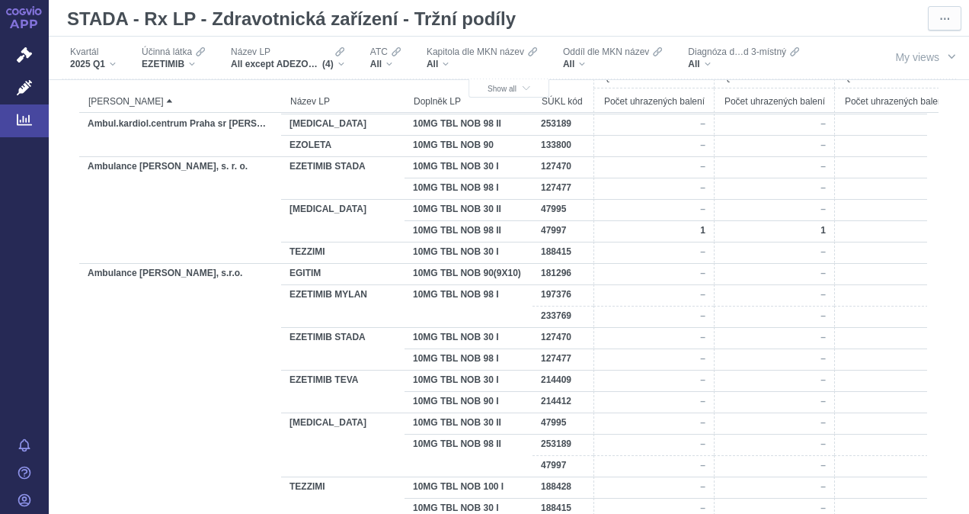
scroll to position [2286, 0]
